Goal: Transaction & Acquisition: Obtain resource

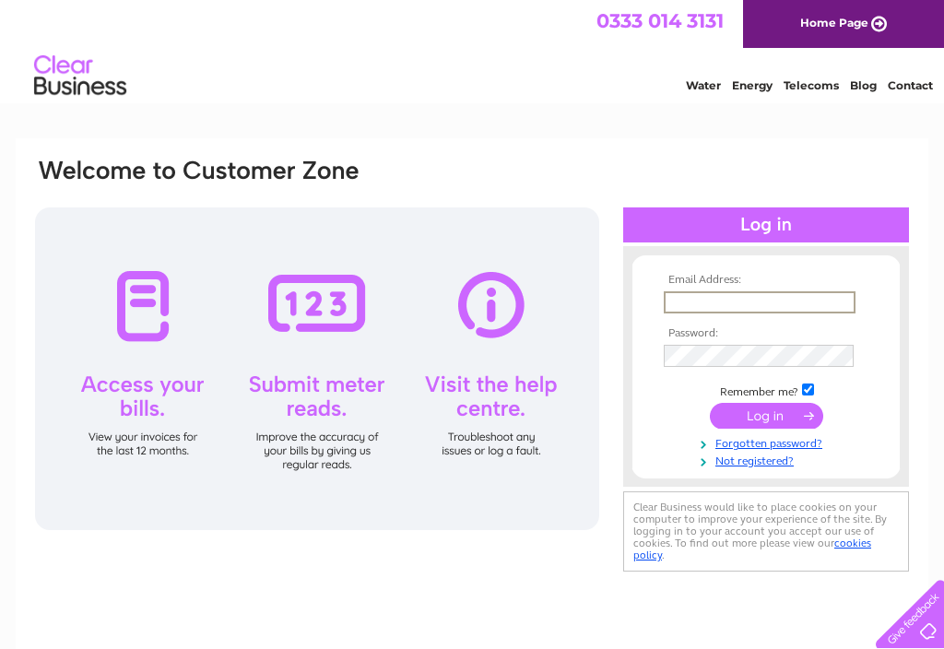
click at [821, 302] on input "text" at bounding box center [760, 302] width 192 height 22
type input "[EMAIL_ADDRESS][DOMAIN_NAME]"
click at [766, 424] on input "submit" at bounding box center [766, 416] width 113 height 26
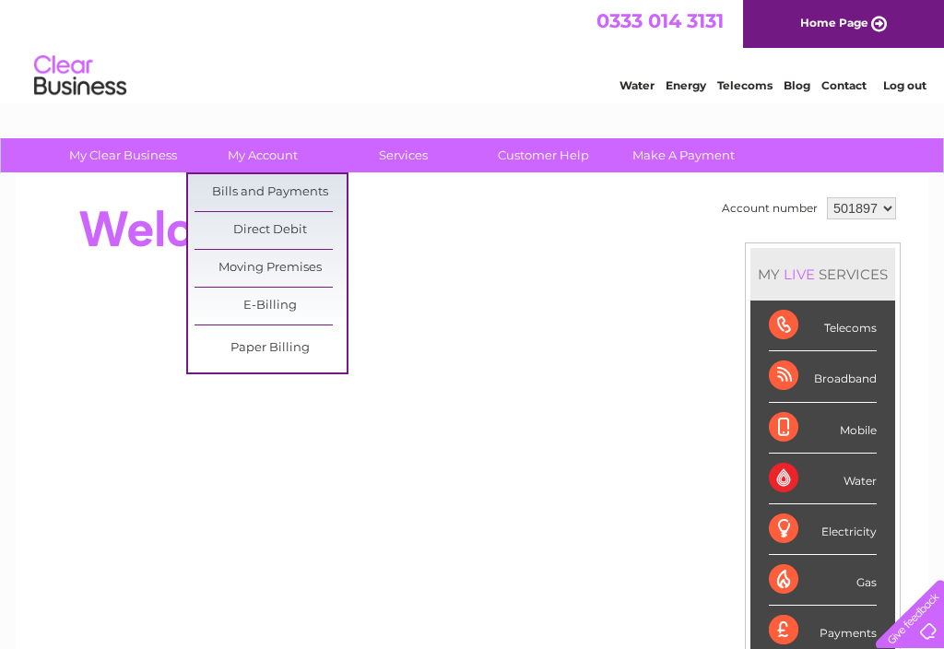
click at [332, 184] on link "Bills and Payments" at bounding box center [271, 192] width 152 height 37
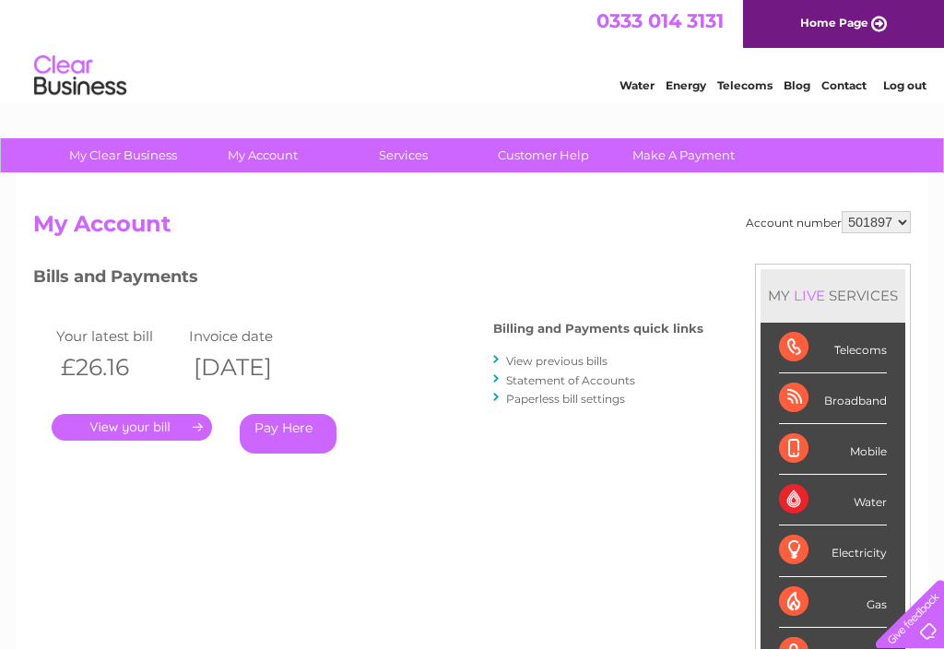
click at [166, 420] on link "." at bounding box center [132, 427] width 160 height 27
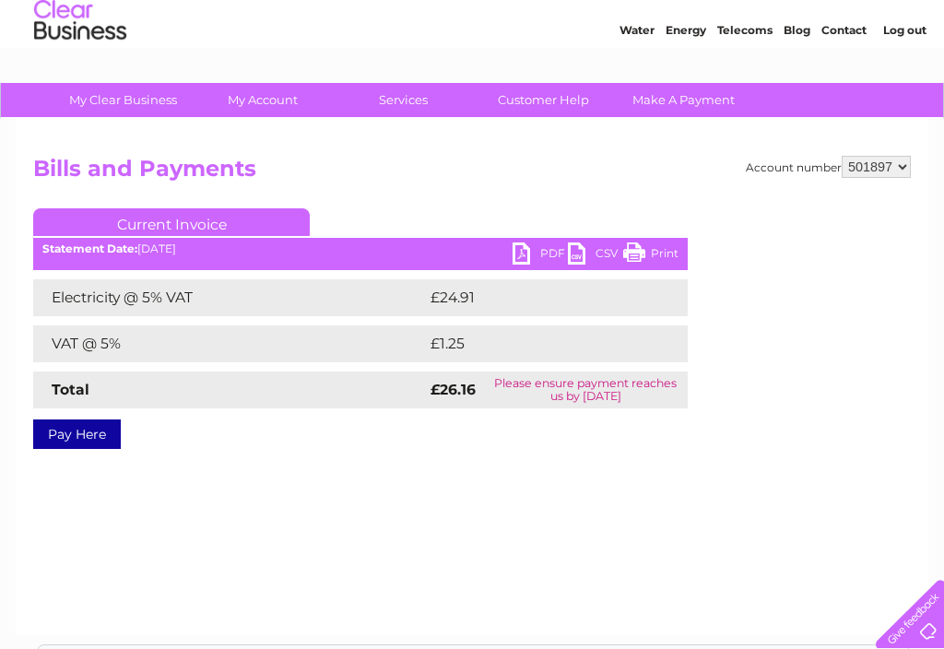
scroll to position [48, 0]
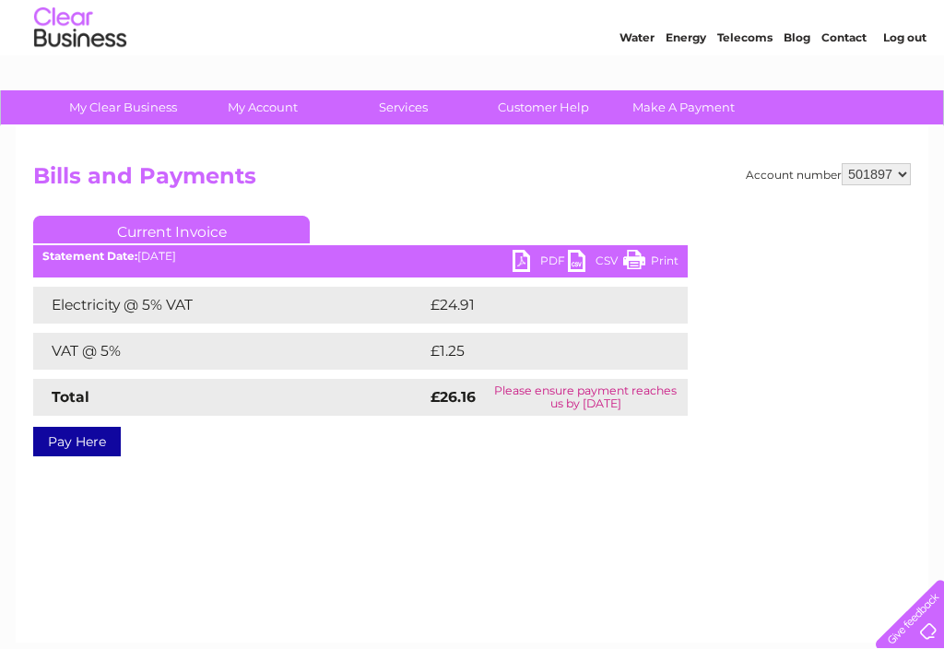
click at [533, 260] on link "PDF" at bounding box center [540, 263] width 55 height 27
